Goal: Information Seeking & Learning: Learn about a topic

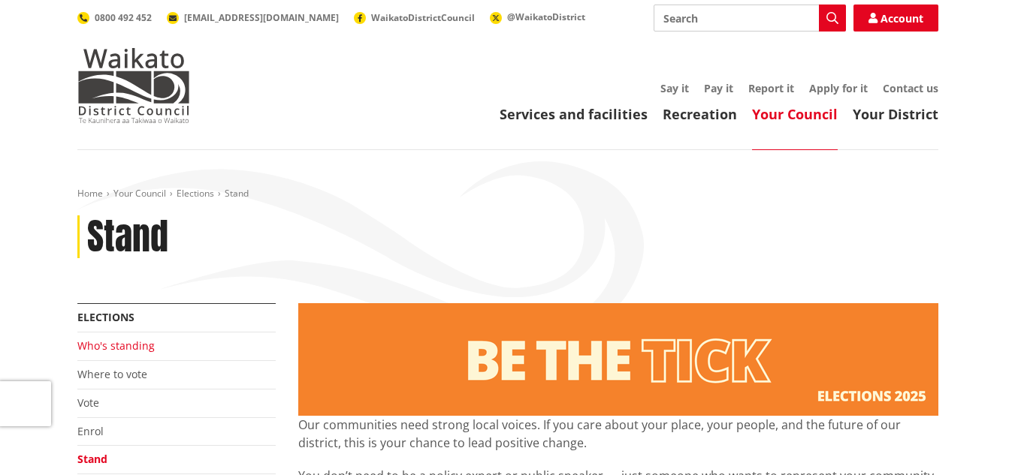
click at [132, 341] on link "Who's standing" at bounding box center [115, 346] width 77 height 14
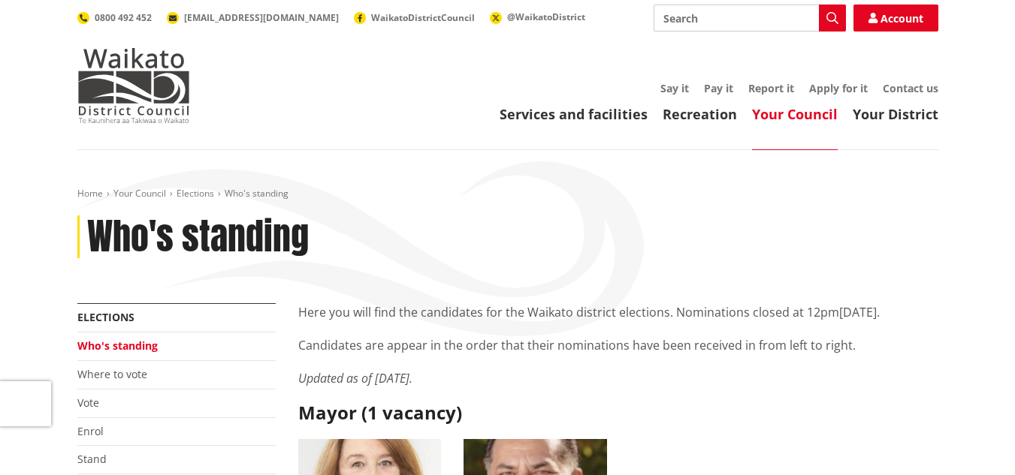
drag, startPoint x: 1020, startPoint y: 28, endPoint x: 1020, endPoint y: 19, distance: 9.0
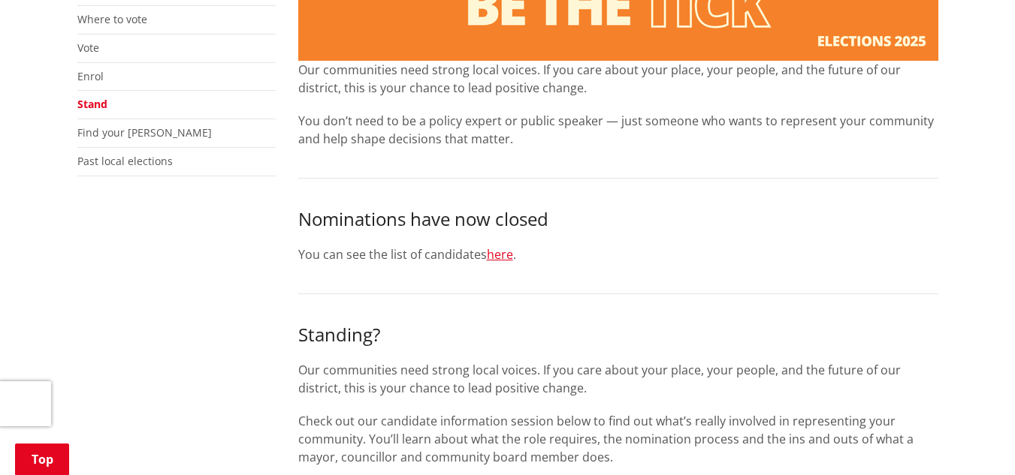
scroll to position [420, 0]
